Goal: Information Seeking & Learning: Find specific fact

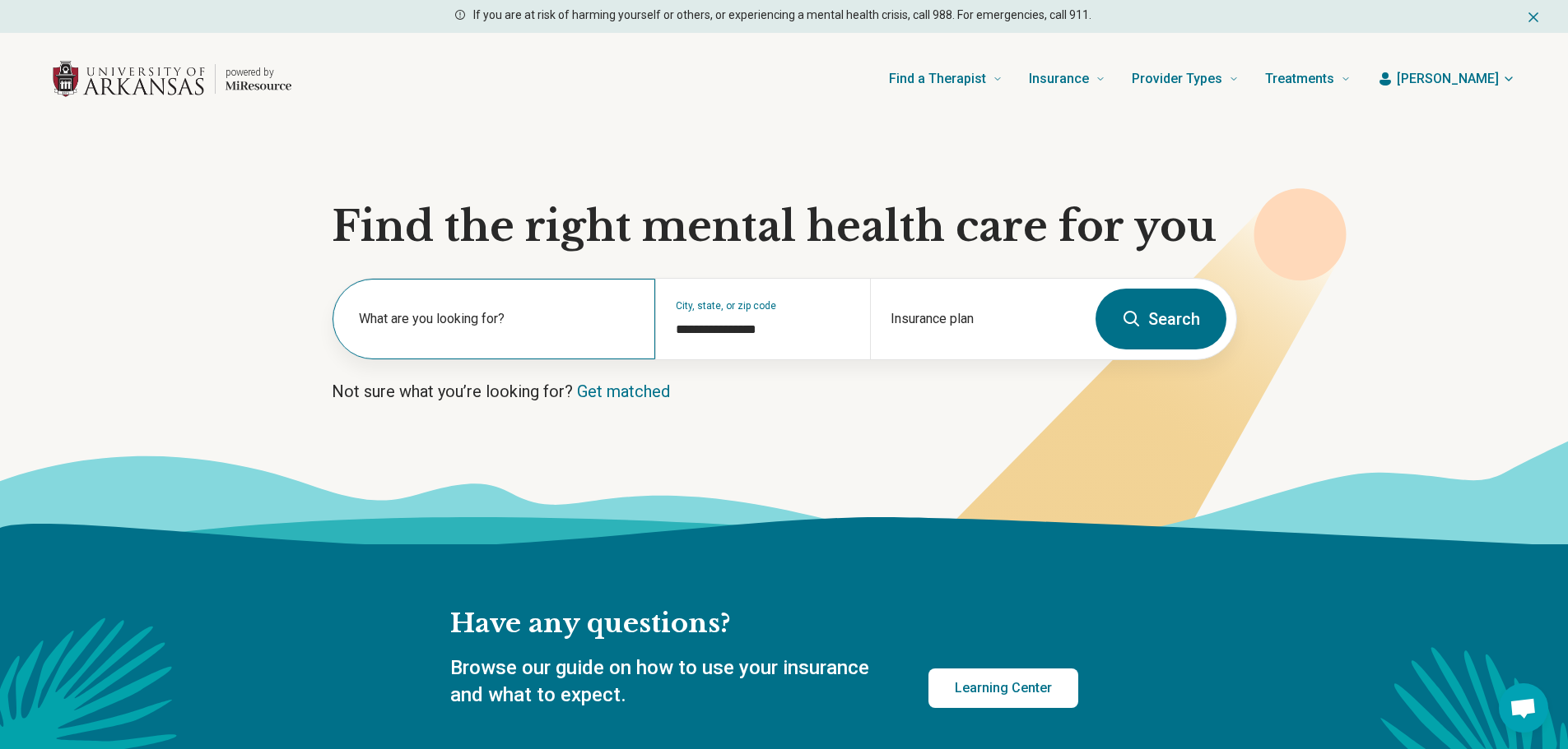
click at [546, 317] on label "What are you looking for?" at bounding box center [496, 319] width 277 height 20
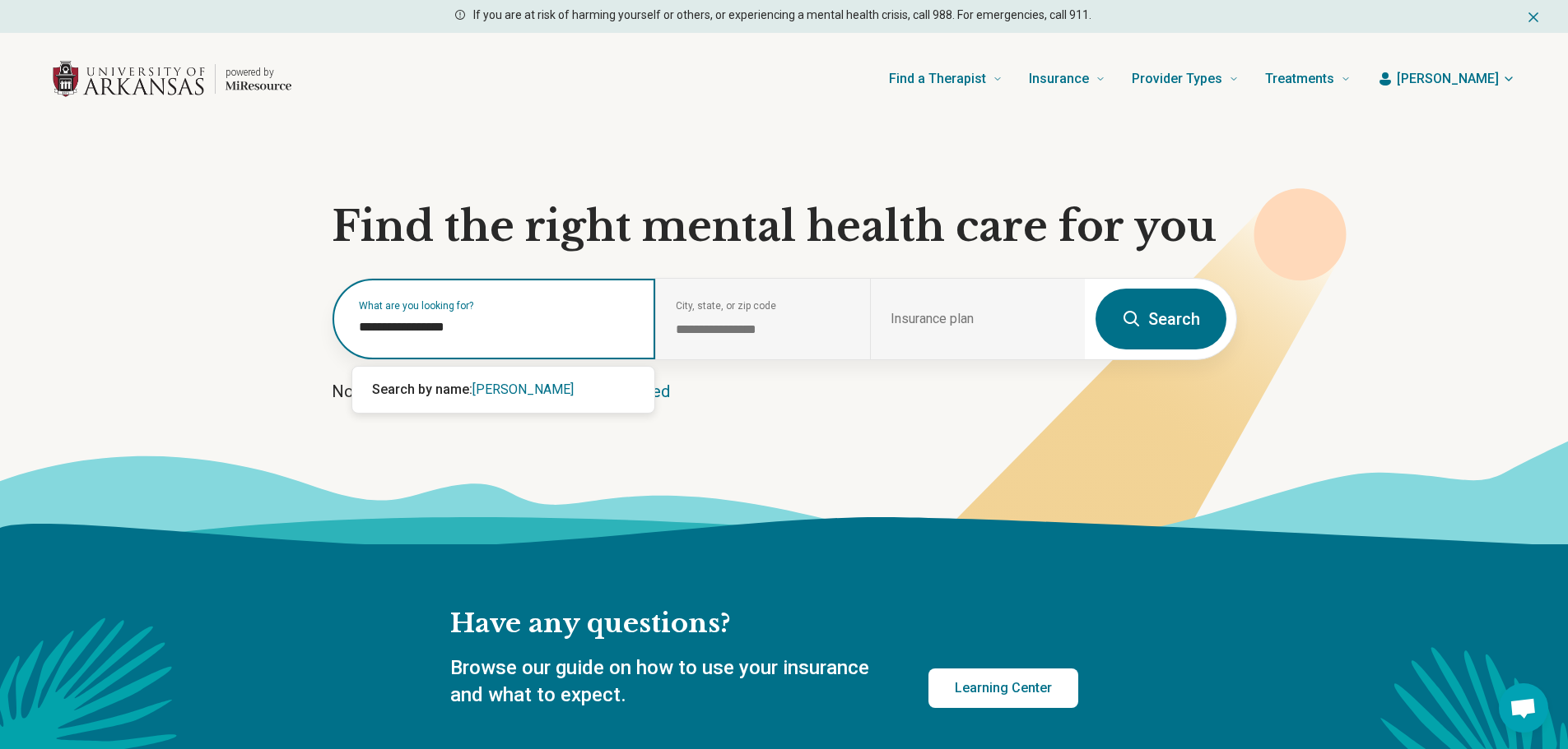
type input "**********"
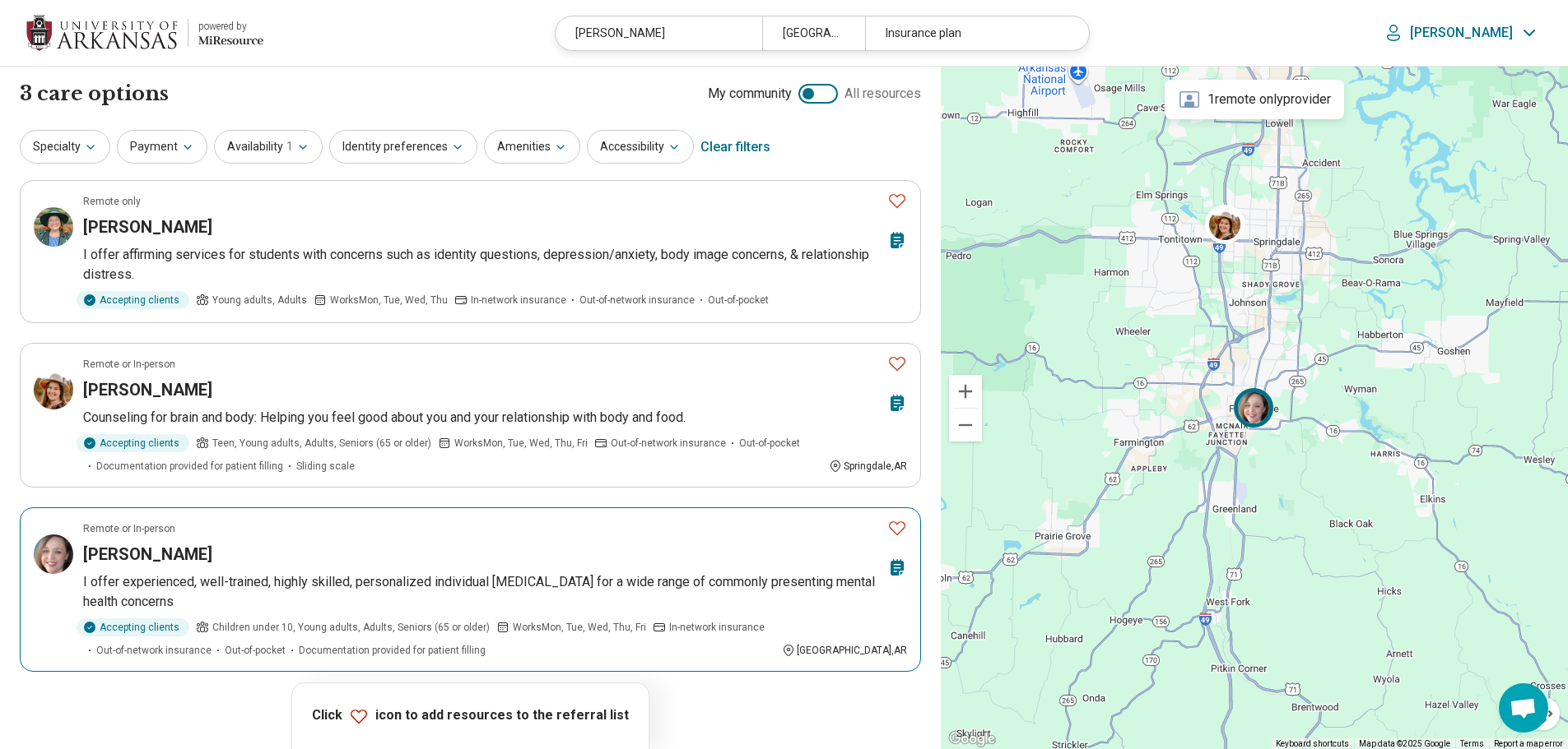
click at [163, 553] on h3 "[PERSON_NAME]" at bounding box center [148, 555] width 129 height 23
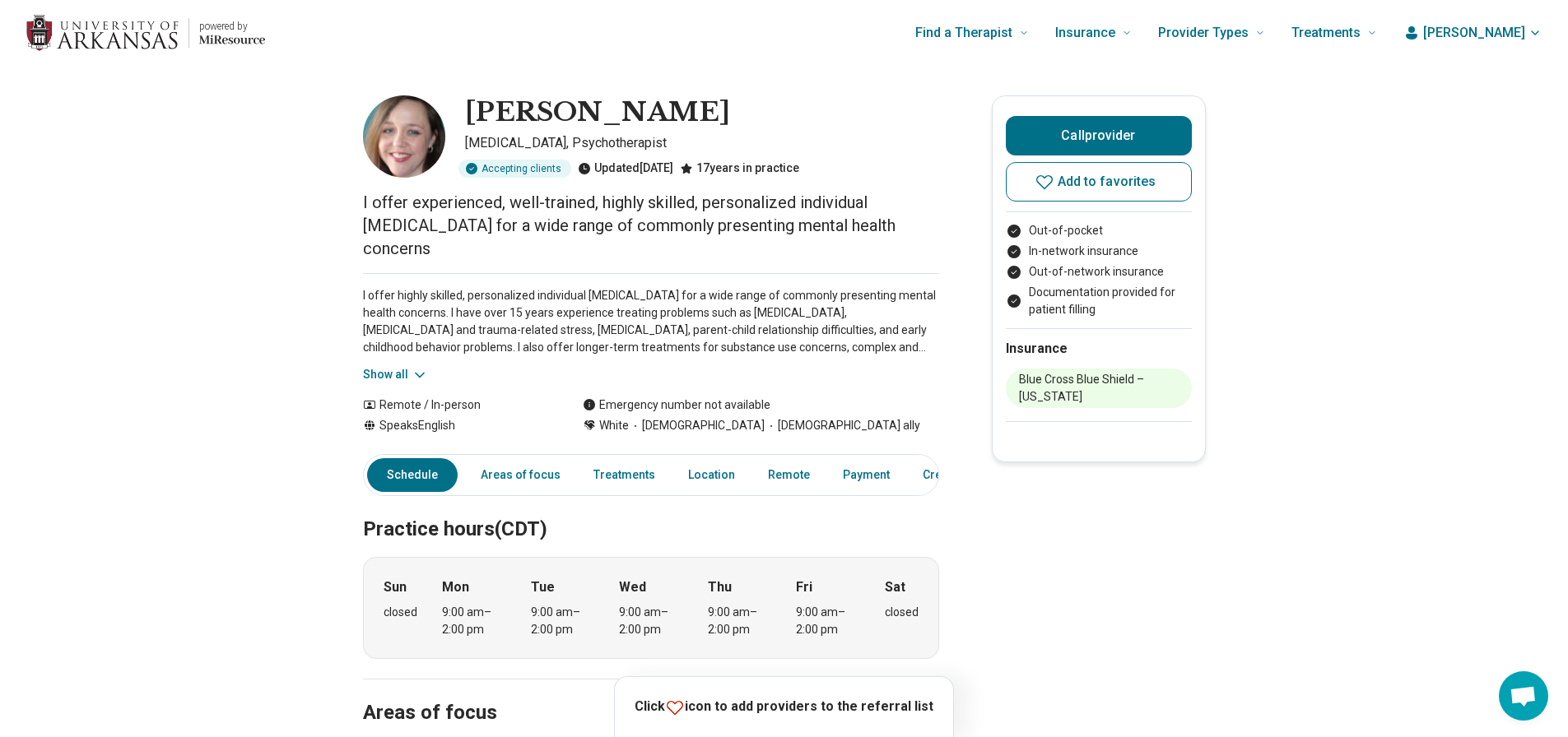
click at [434, 375] on div "I offer highly skilled, personalized individual psychotherapy for a wide range …" at bounding box center [651, 328] width 576 height 110
click at [424, 375] on icon at bounding box center [420, 375] width 9 height 4
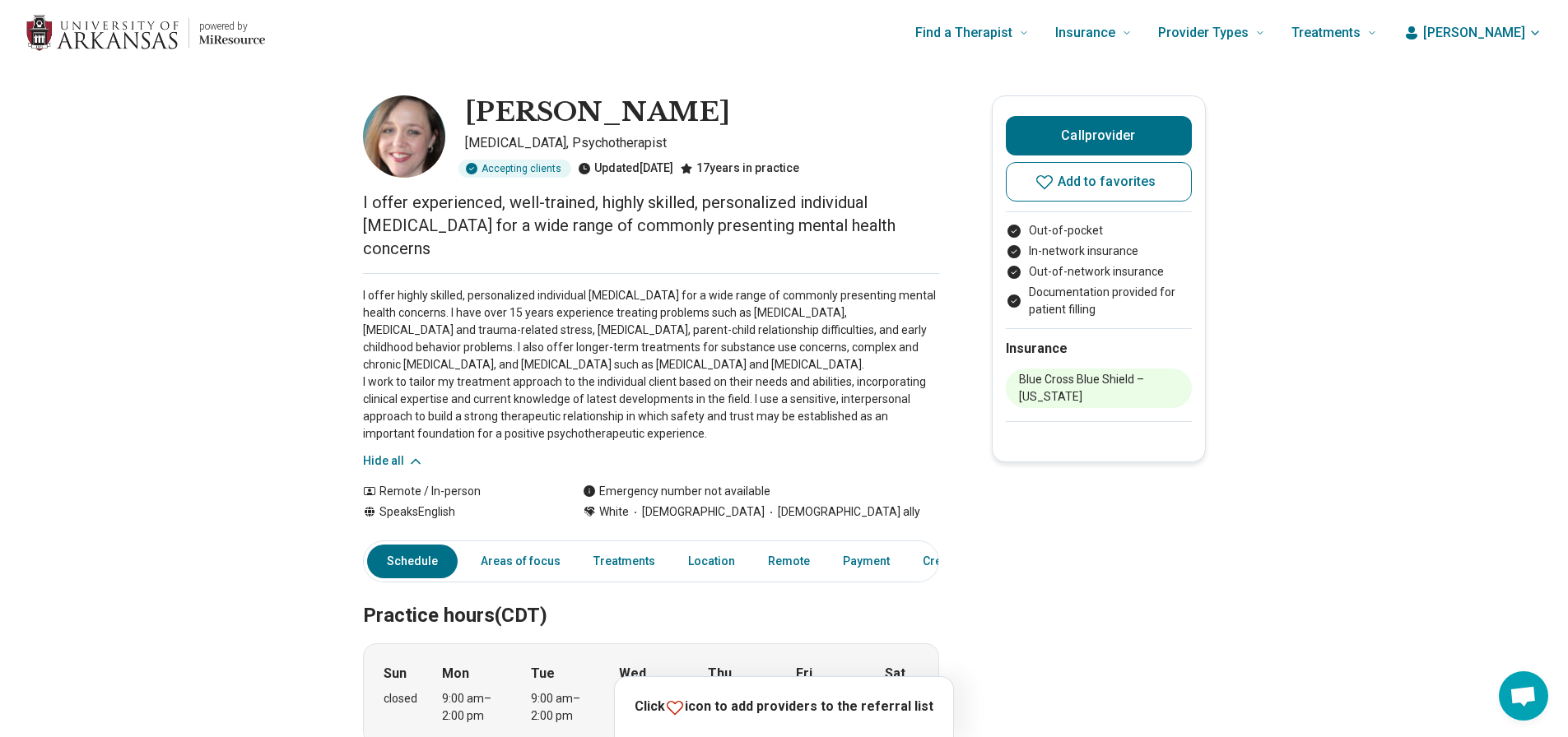
click at [412, 466] on icon at bounding box center [415, 461] width 16 height 16
